Goal: Transaction & Acquisition: Book appointment/travel/reservation

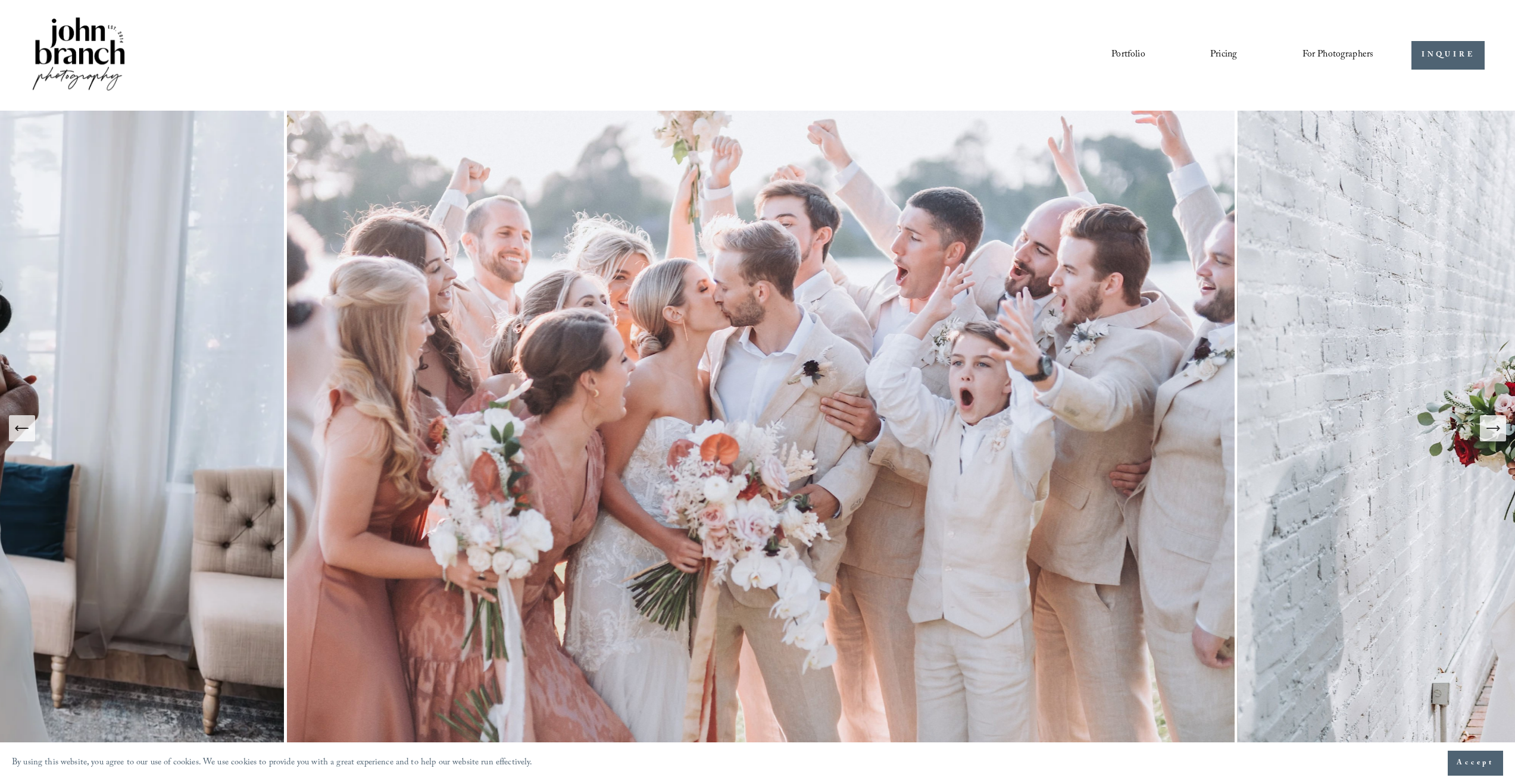
click at [1210, 57] on link "Pricing" at bounding box center [1223, 55] width 27 height 20
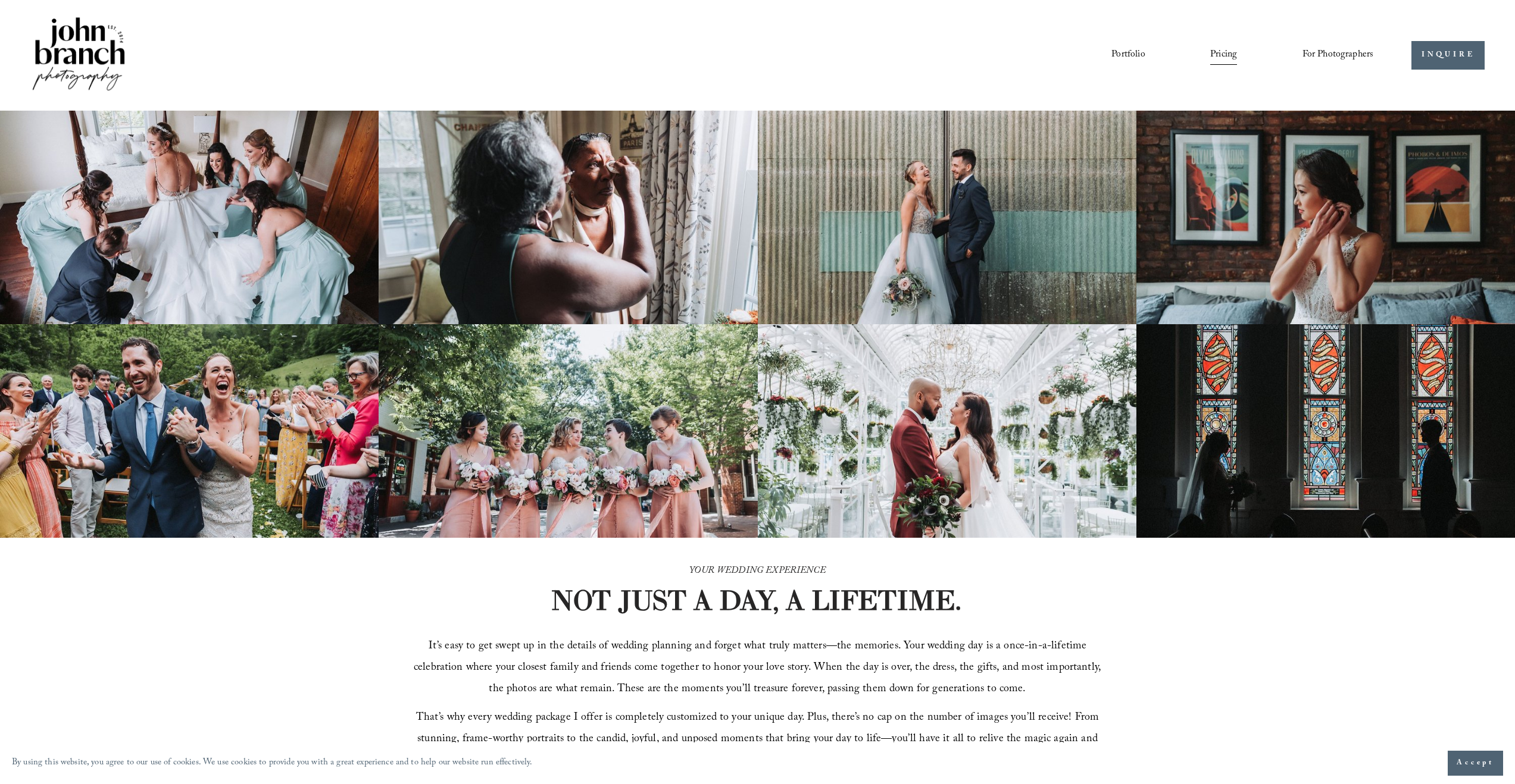
click at [1132, 52] on link "Portfolio" at bounding box center [1128, 55] width 33 height 20
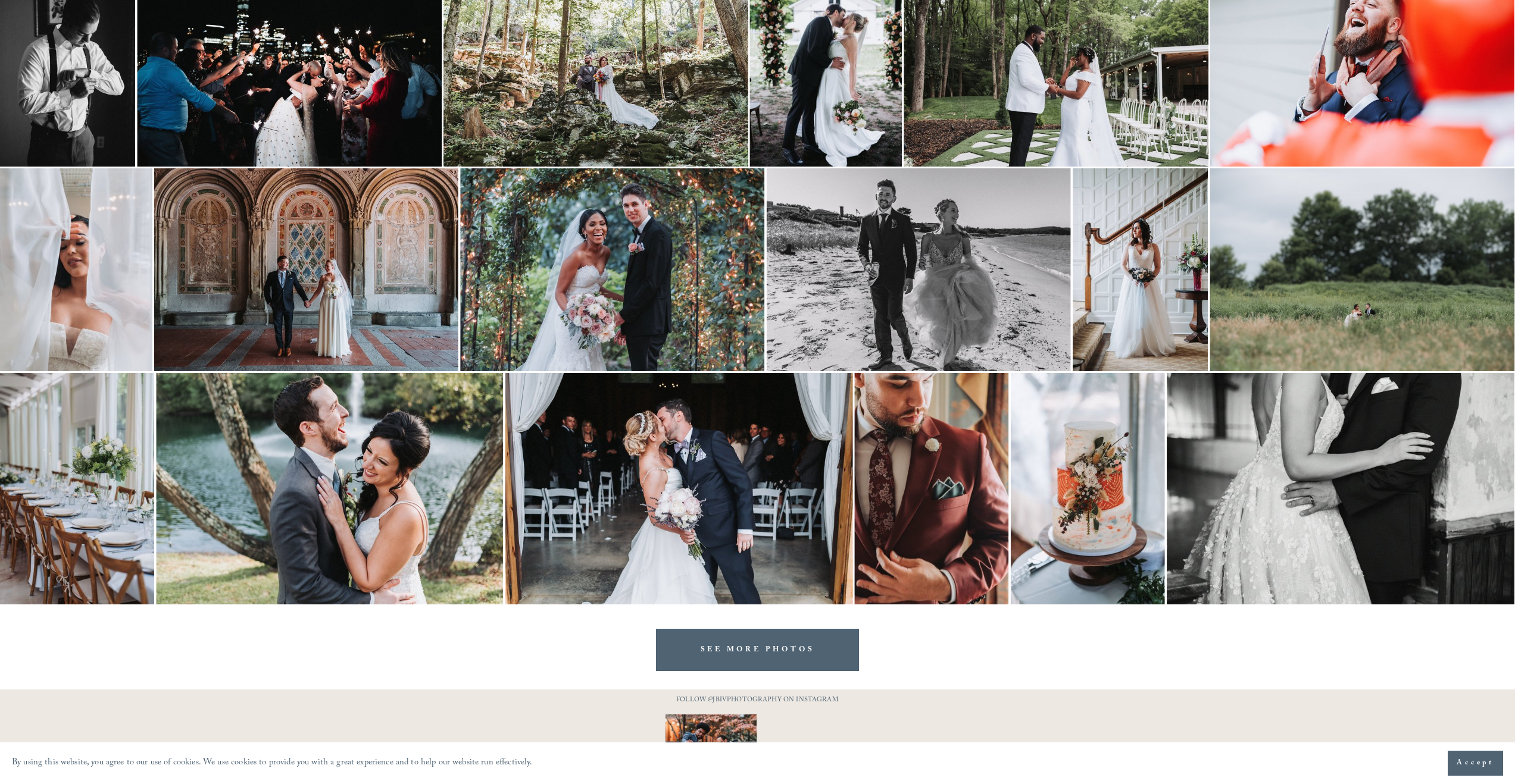
scroll to position [1508, 0]
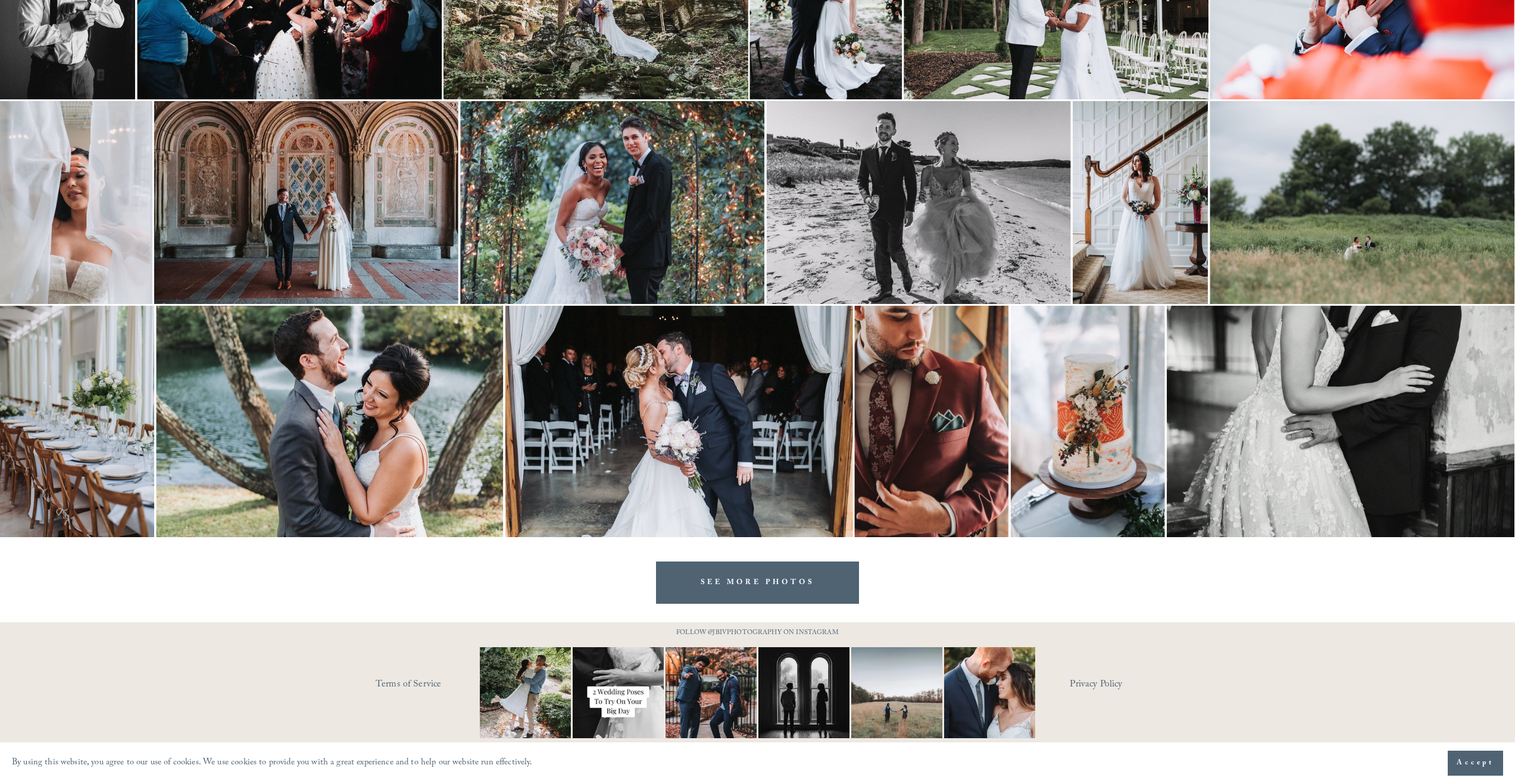
click at [725, 571] on link "SEE MORE PHOTOS" at bounding box center [757, 583] width 204 height 42
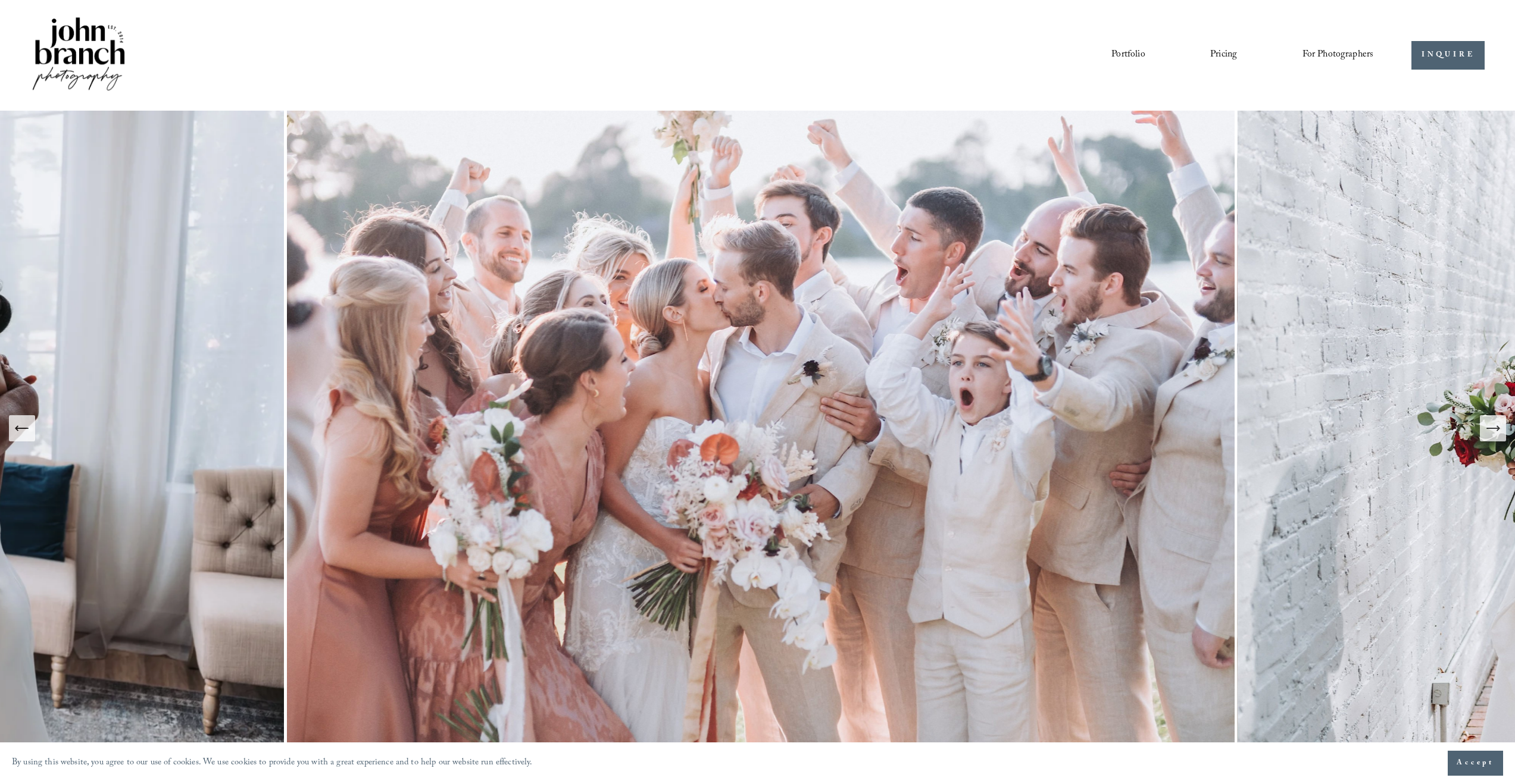
click at [1125, 54] on link "Portfolio" at bounding box center [1128, 55] width 33 height 20
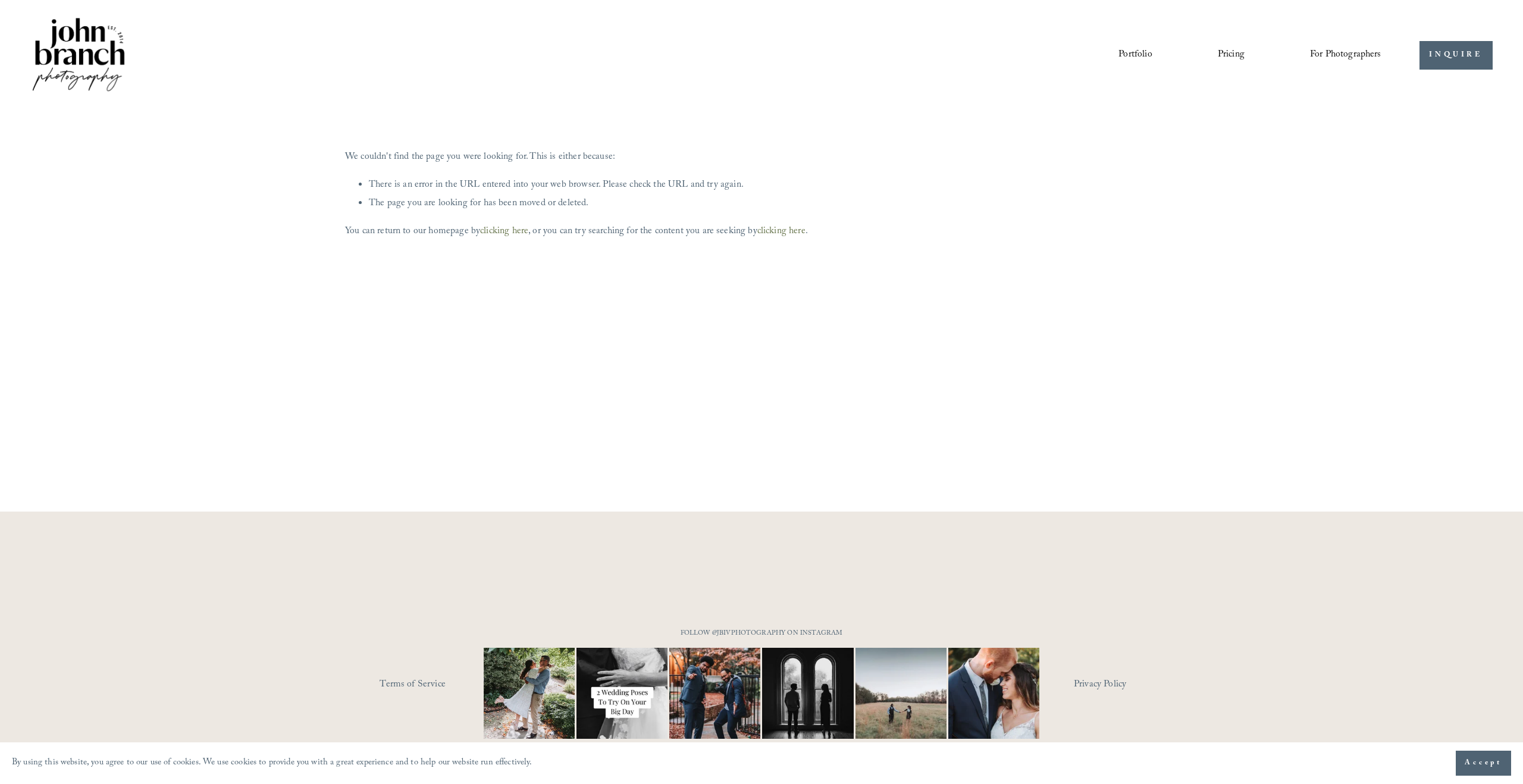
click at [1143, 56] on link "Portfolio" at bounding box center [1134, 55] width 33 height 20
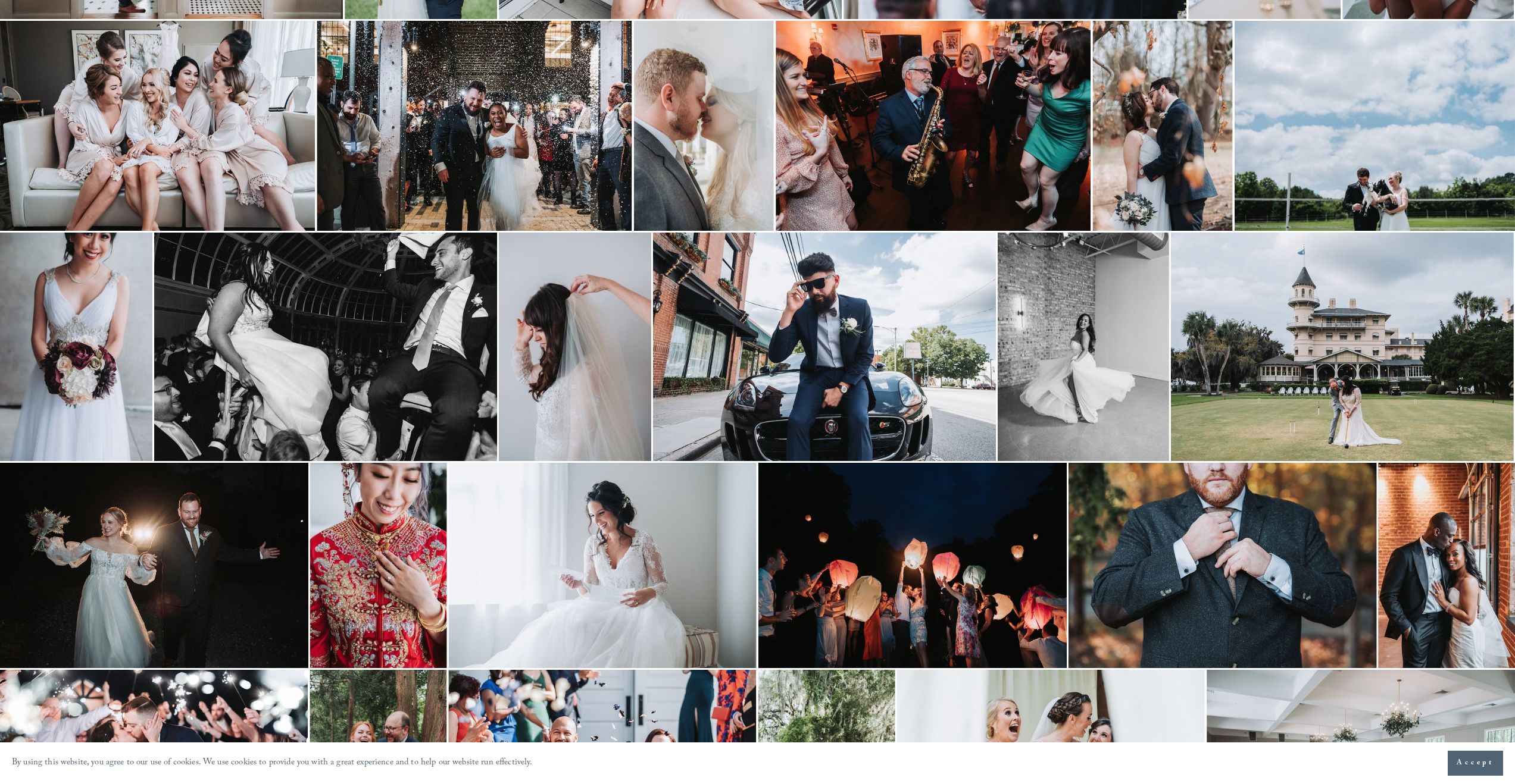
scroll to position [138, 0]
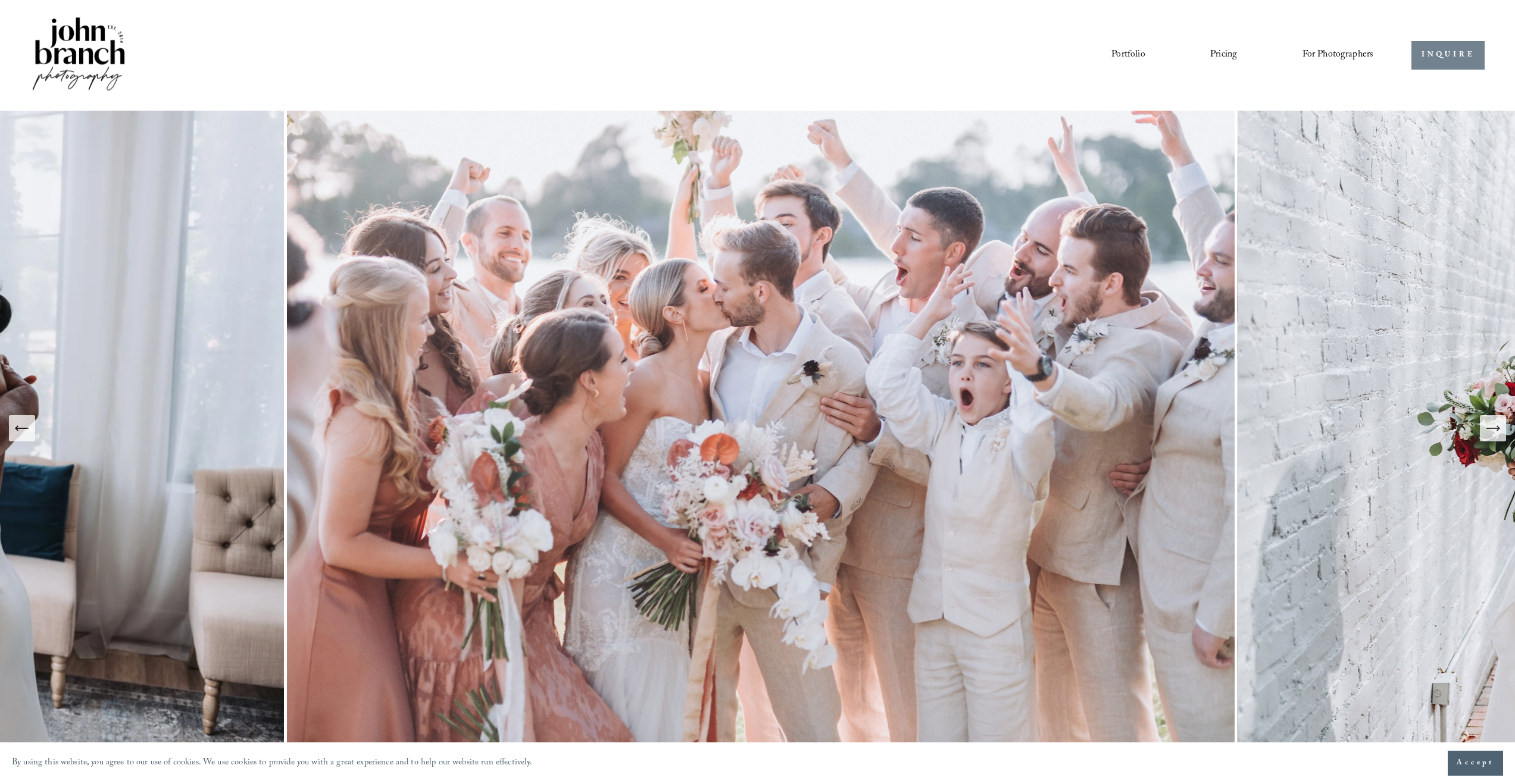
click at [1418, 60] on link "INQUIRE" at bounding box center [1447, 56] width 73 height 29
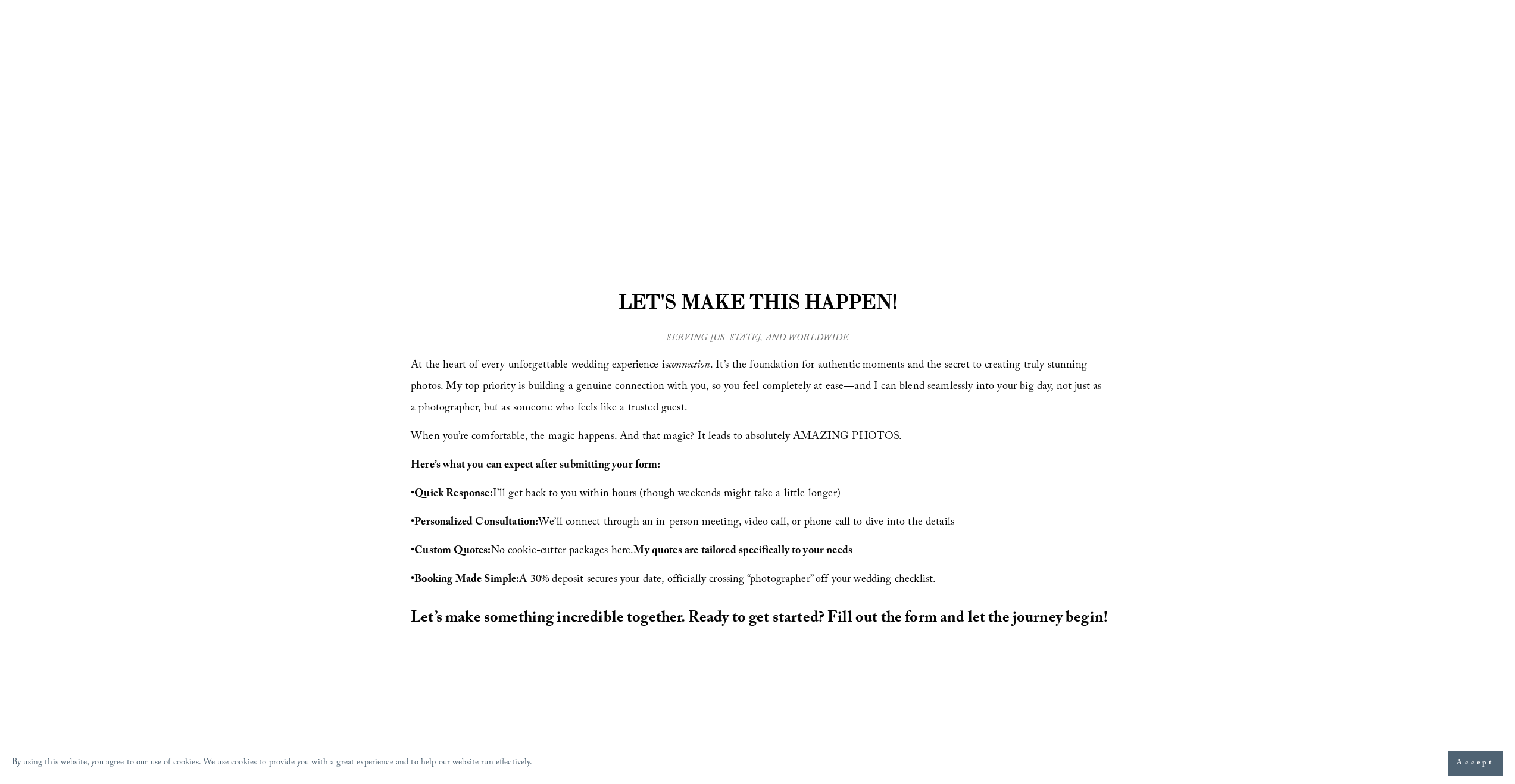
scroll to position [272, 0]
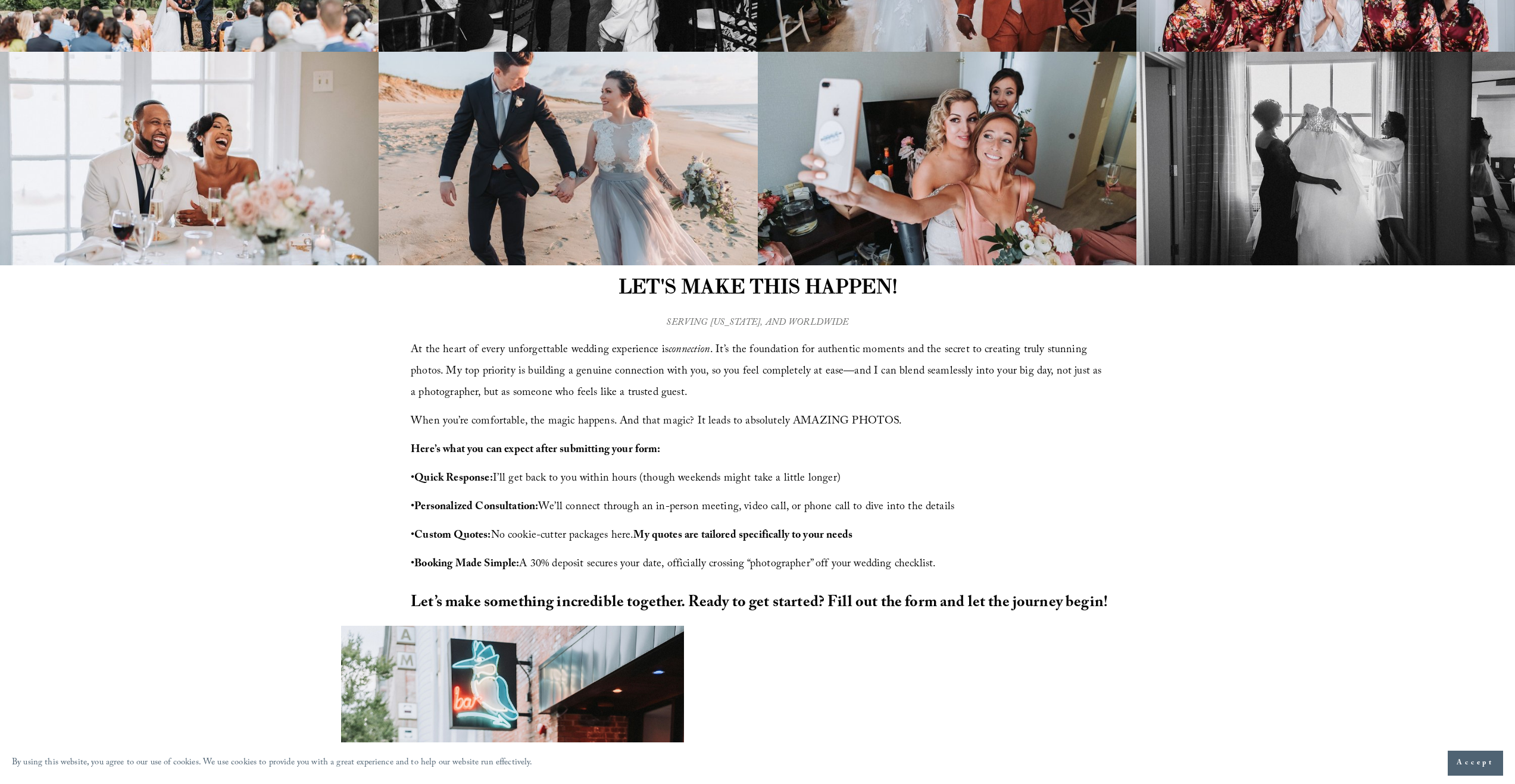
click at [747, 391] on p "At the heart of every unforgettable wedding experience is connection . It’s the…" at bounding box center [757, 373] width 693 height 64
